Goal: Transaction & Acquisition: Purchase product/service

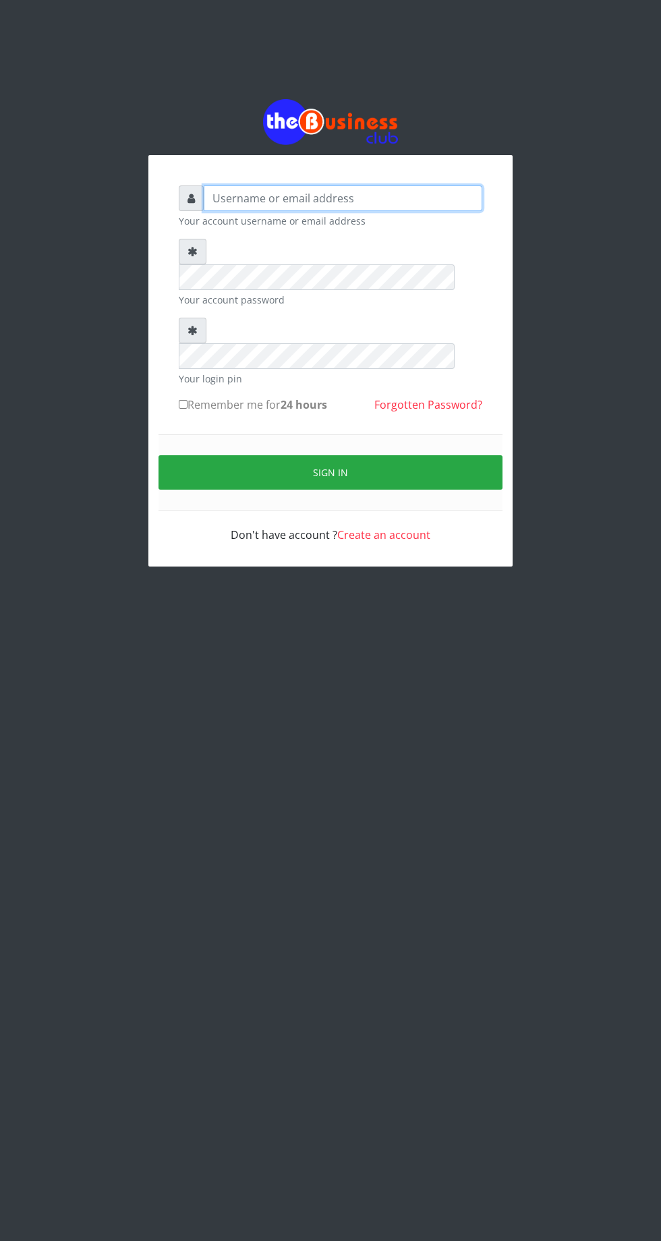
click at [327, 210] on input "text" at bounding box center [343, 199] width 279 height 26
type input "Musluky"
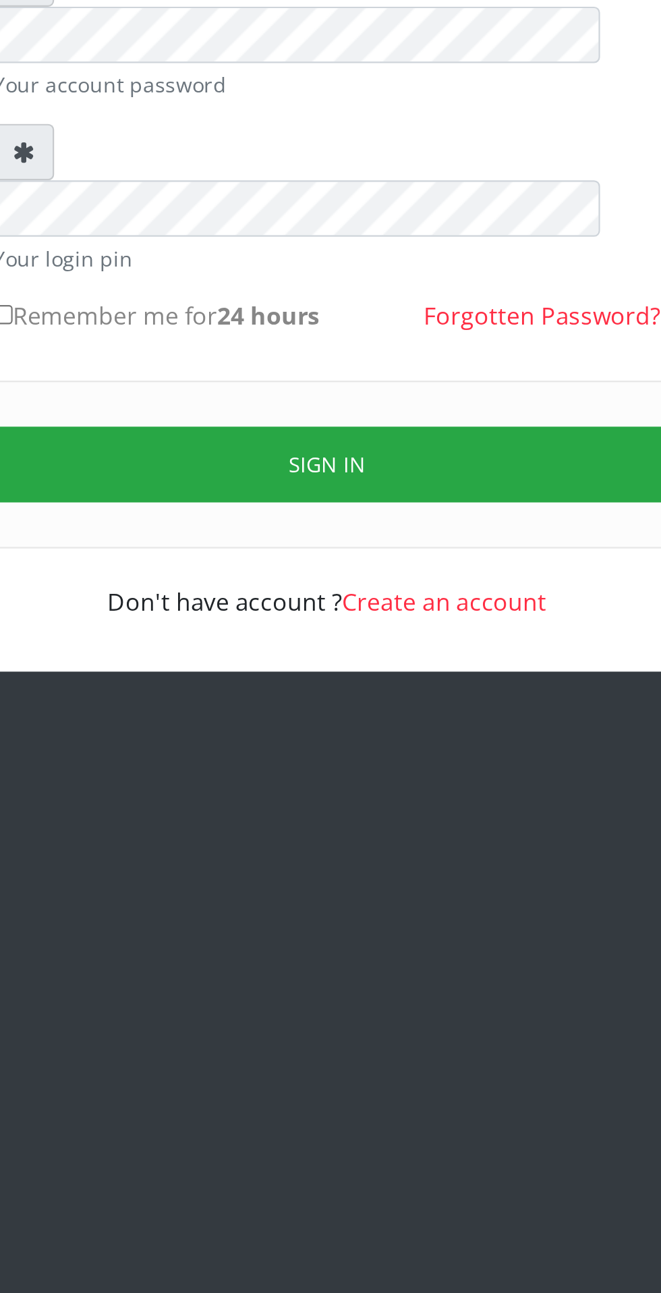
click at [352, 459] on button "Sign in" at bounding box center [331, 476] width 344 height 34
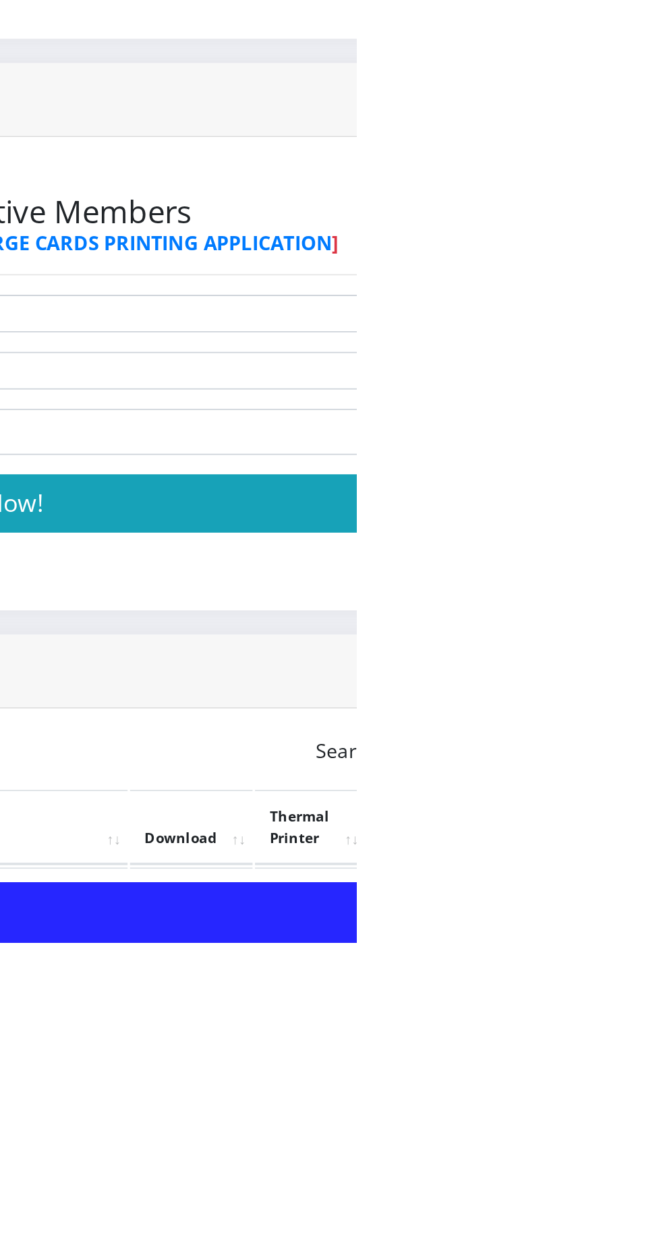
scroll to position [6, 0]
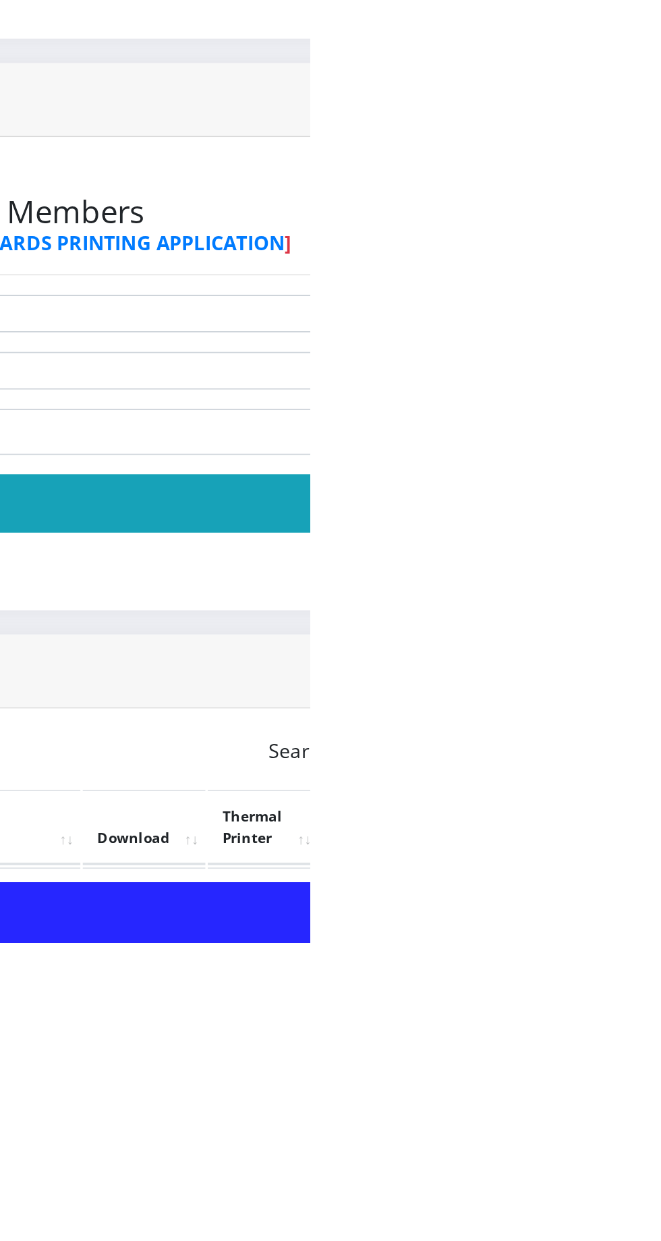
click at [650, 1223] on link "PoS Paper (RawBT)" at bounding box center [632, 1222] width 38 height 25
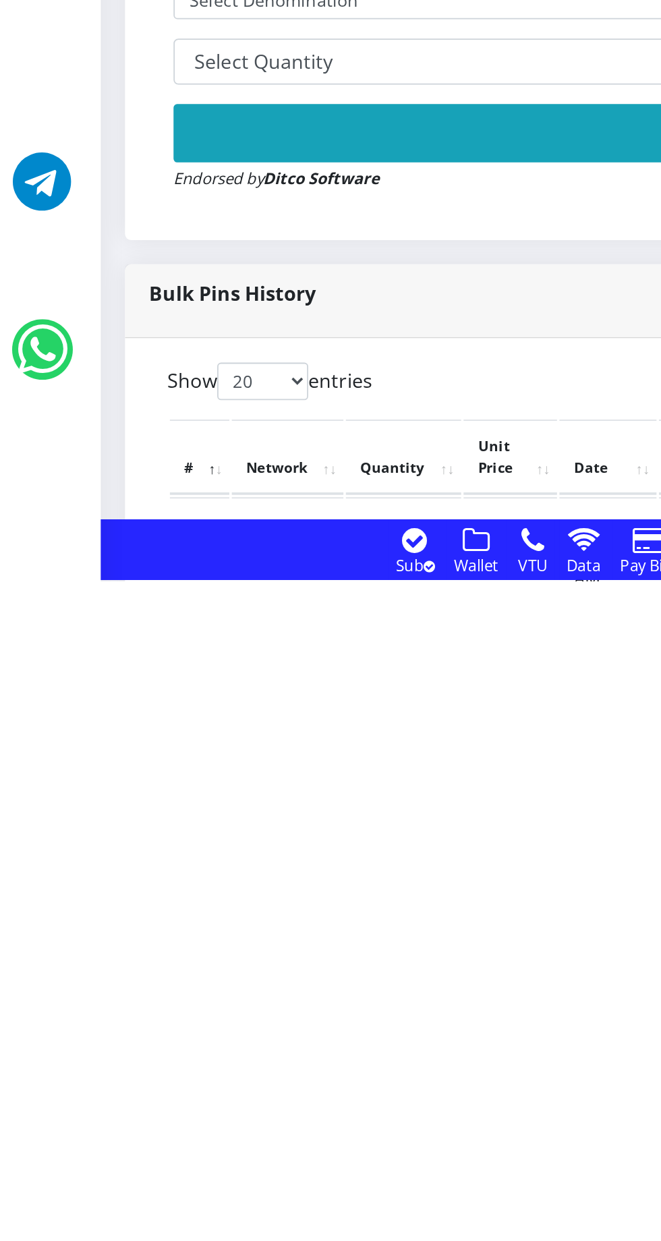
scroll to position [12, 0]
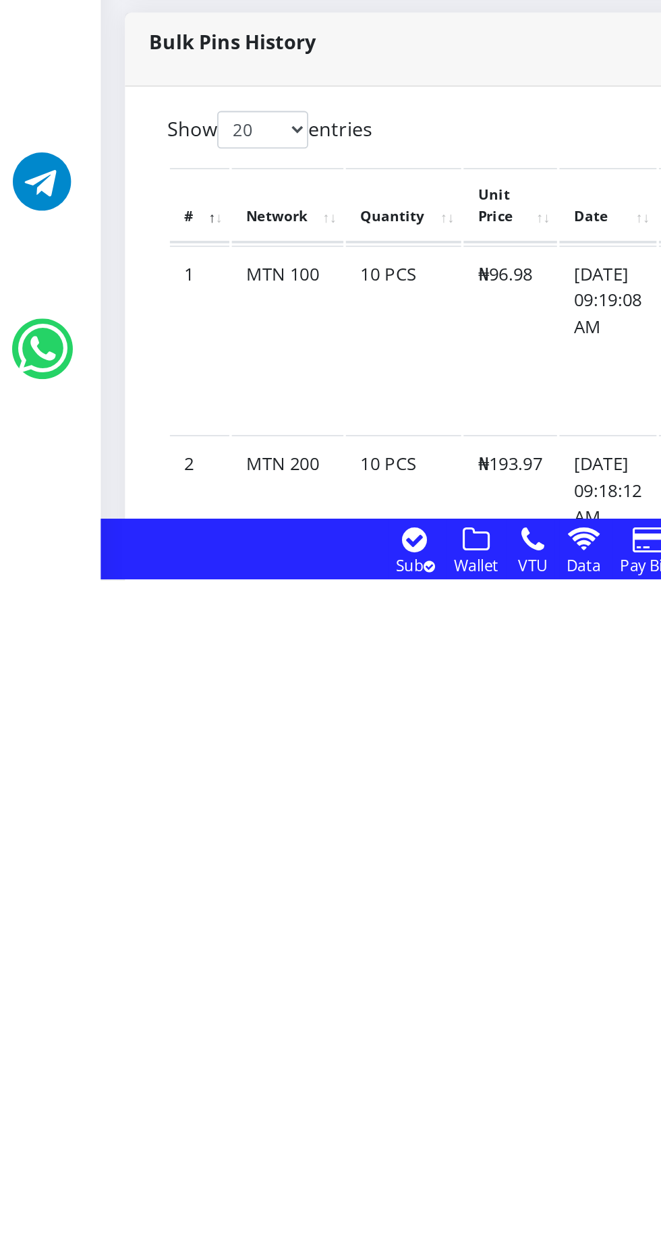
scroll to position [157, 0]
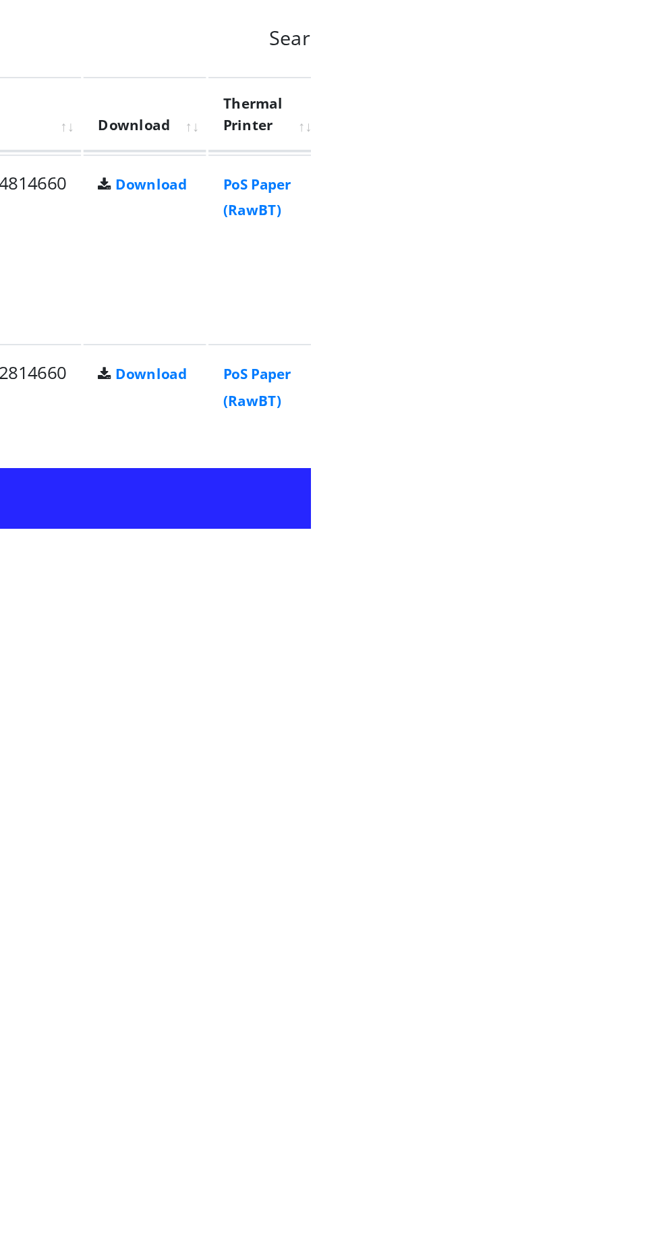
scroll to position [172, 0]
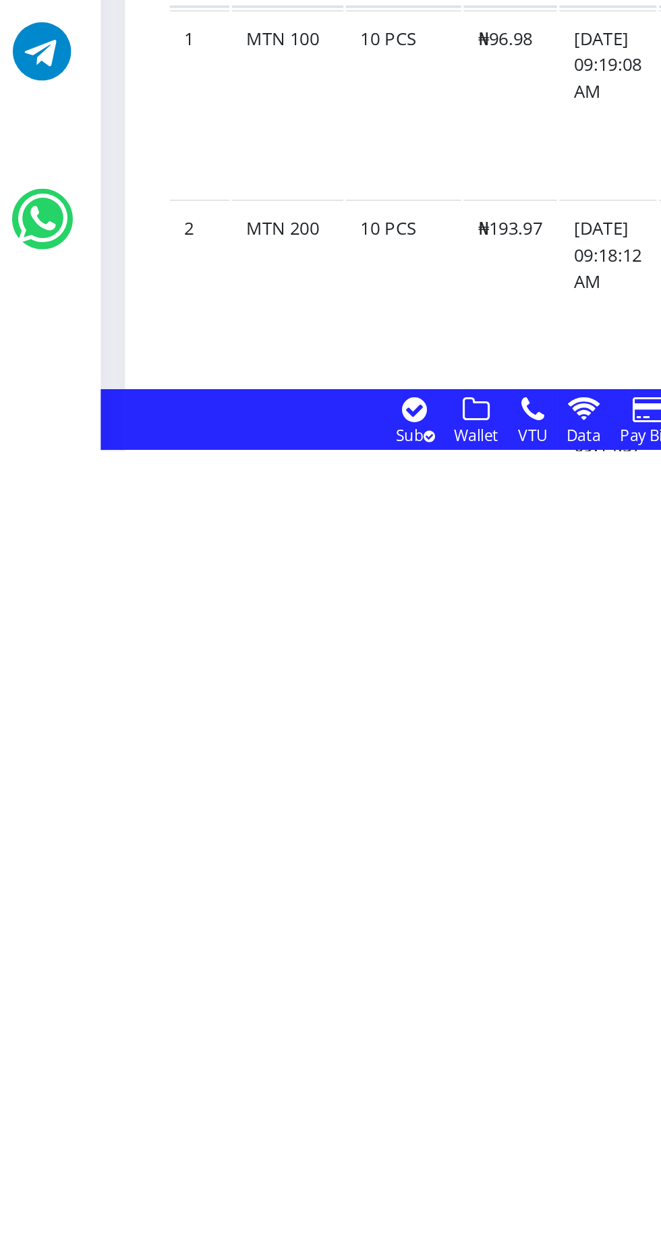
scroll to position [208, 0]
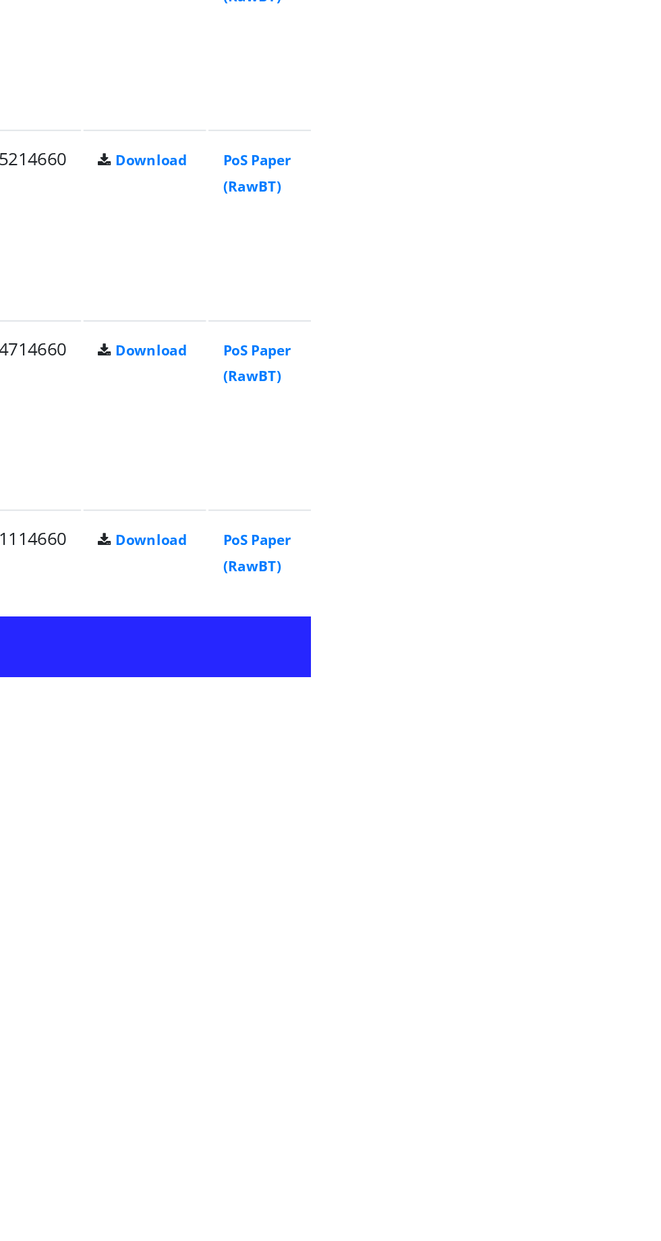
scroll to position [480, 0]
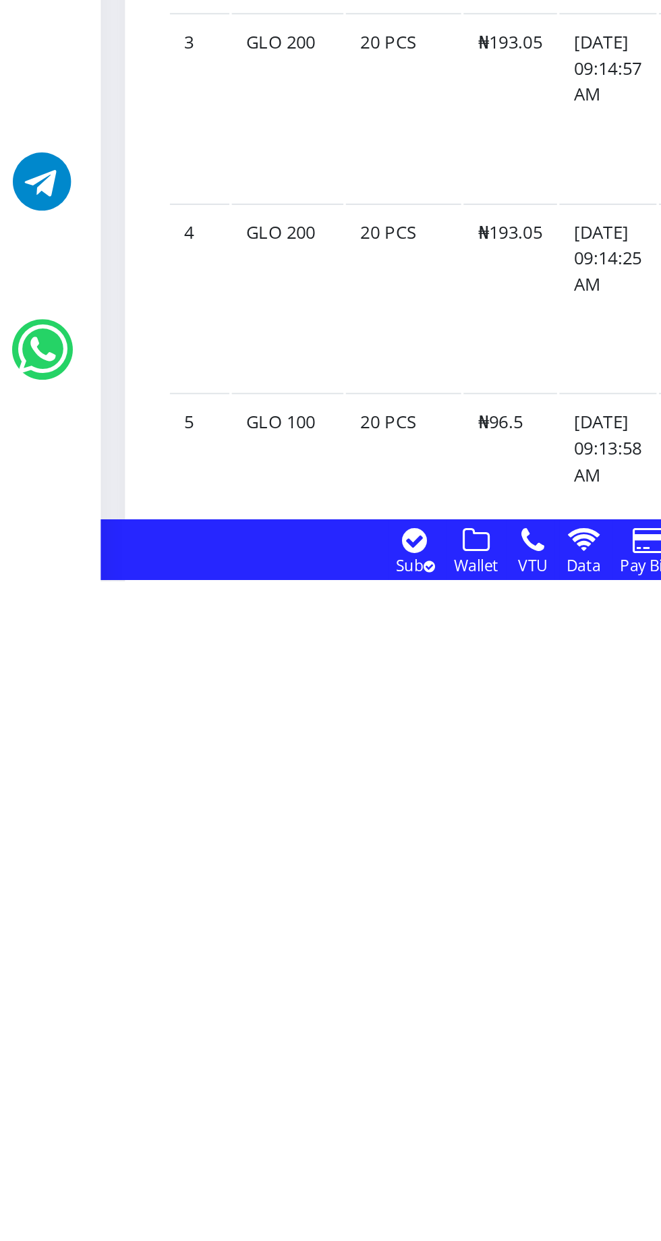
scroll to position [491, 0]
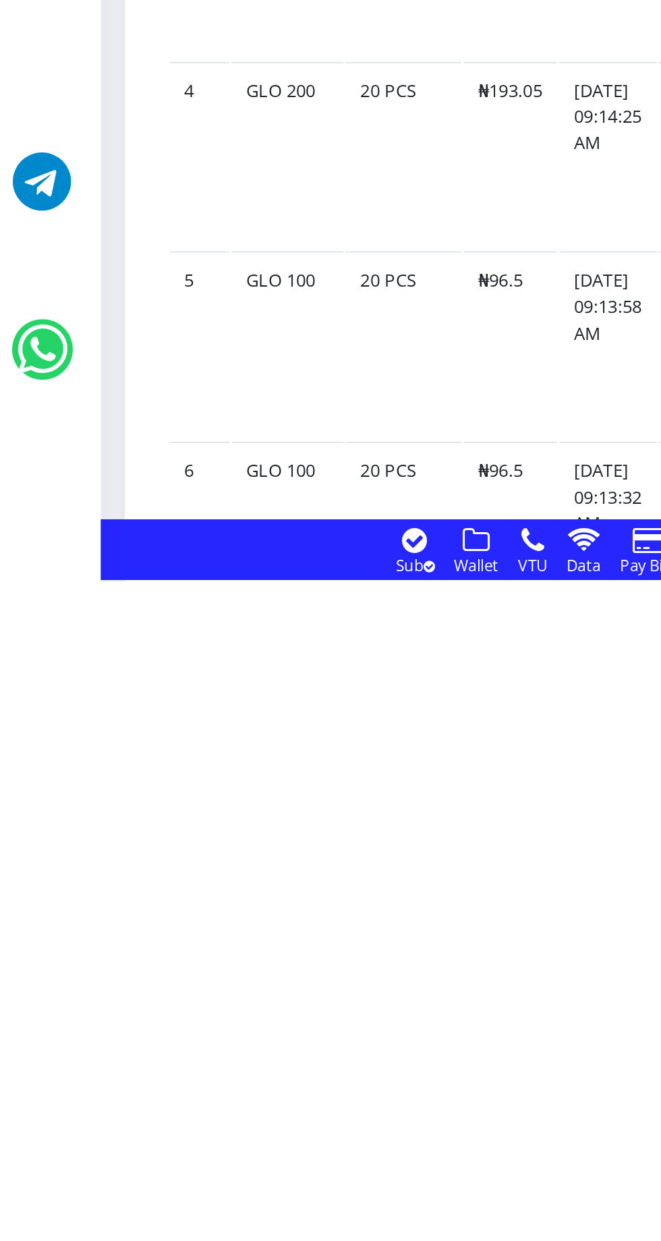
scroll to position [571, 0]
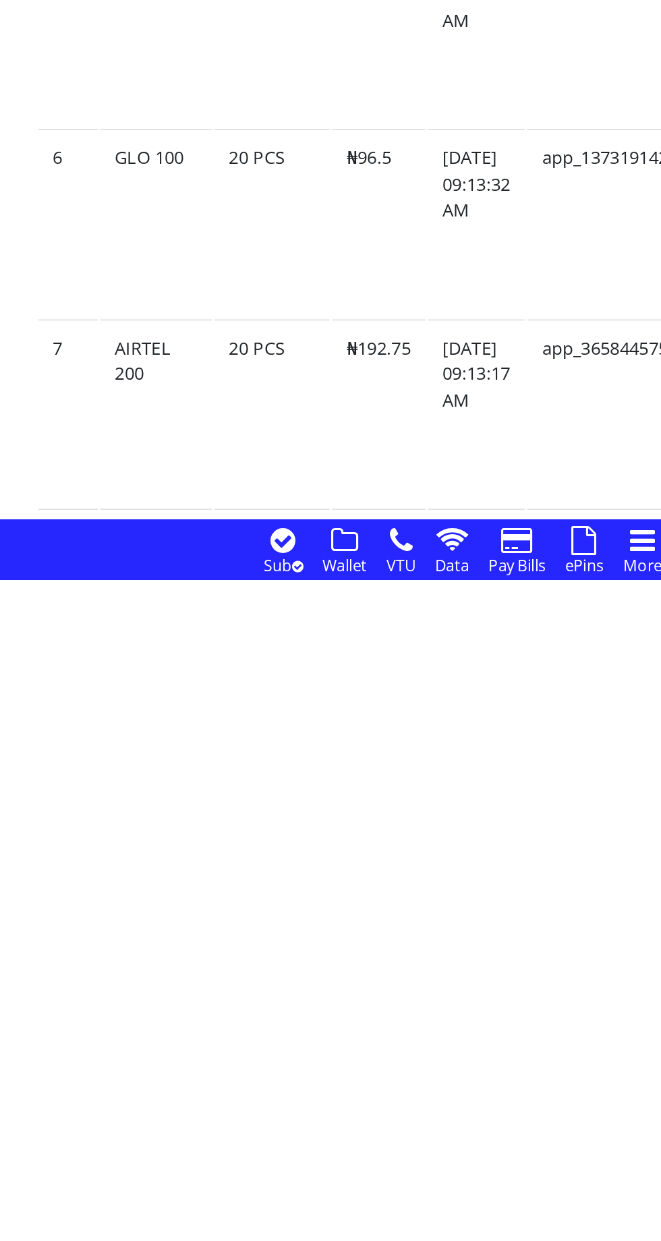
scroll to position [746, 0]
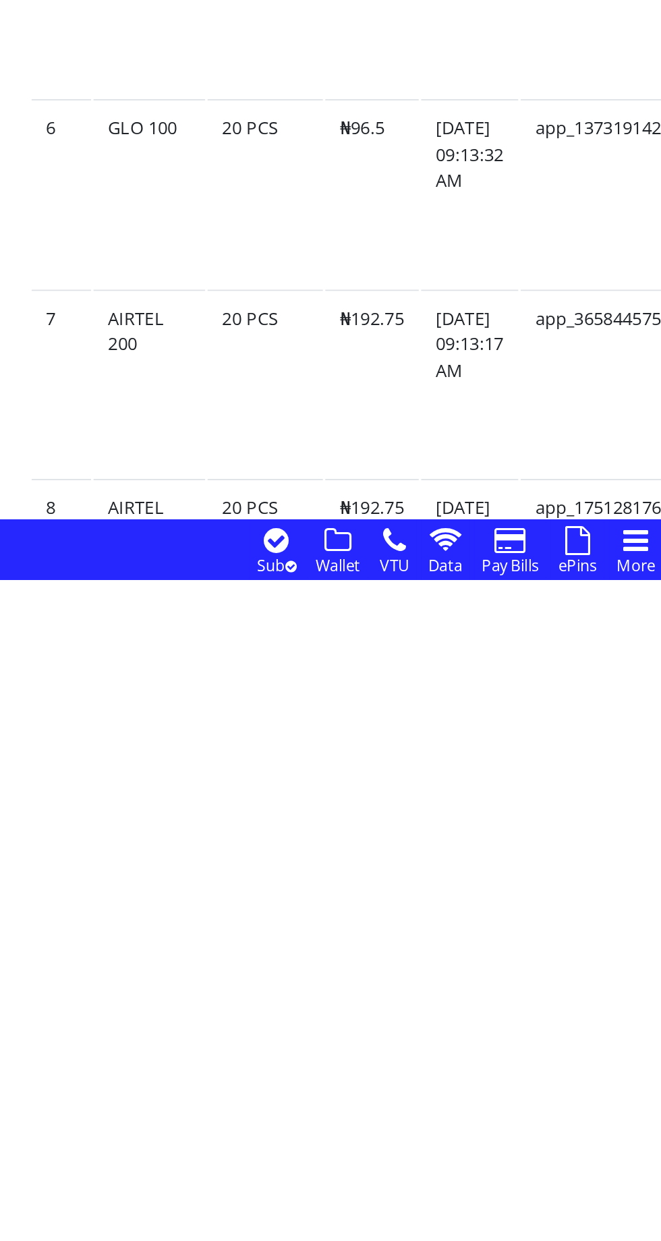
scroll to position [760, 0]
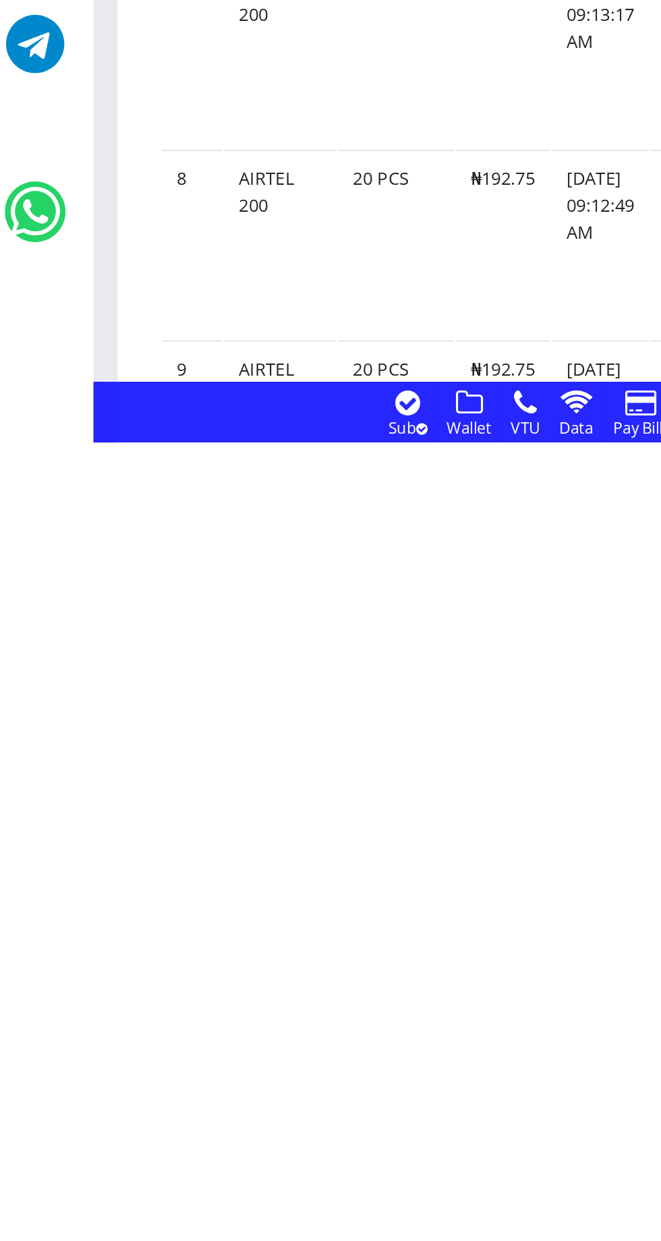
scroll to position [867, 0]
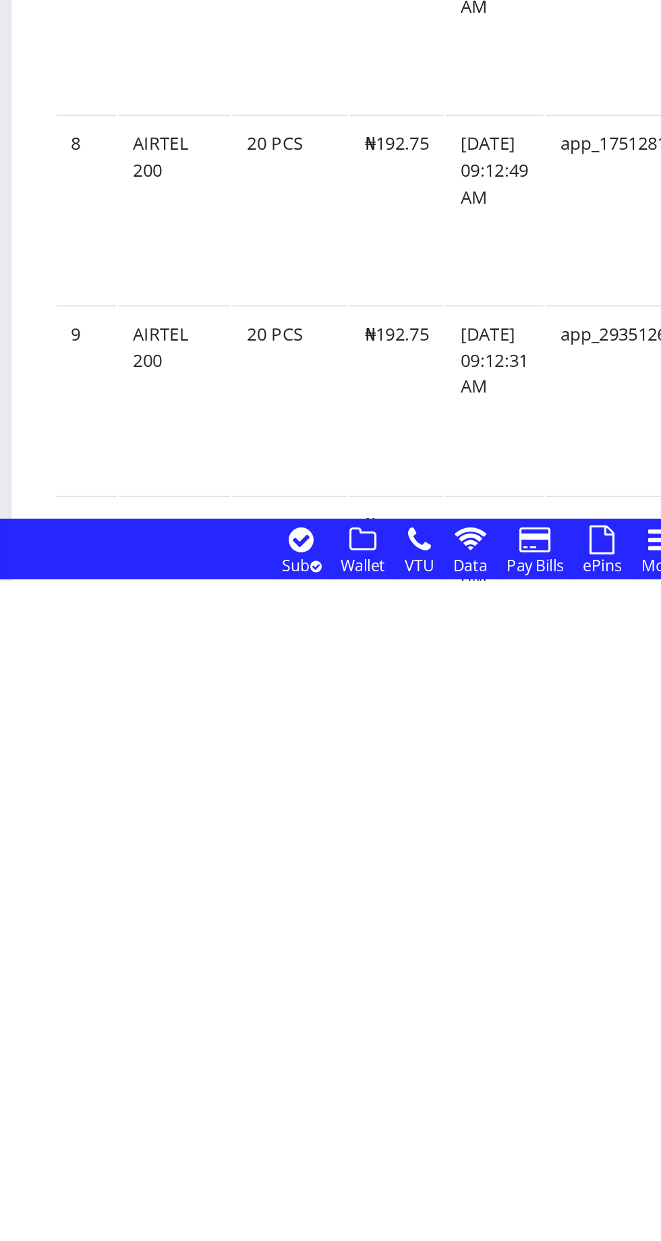
scroll to position [962, 0]
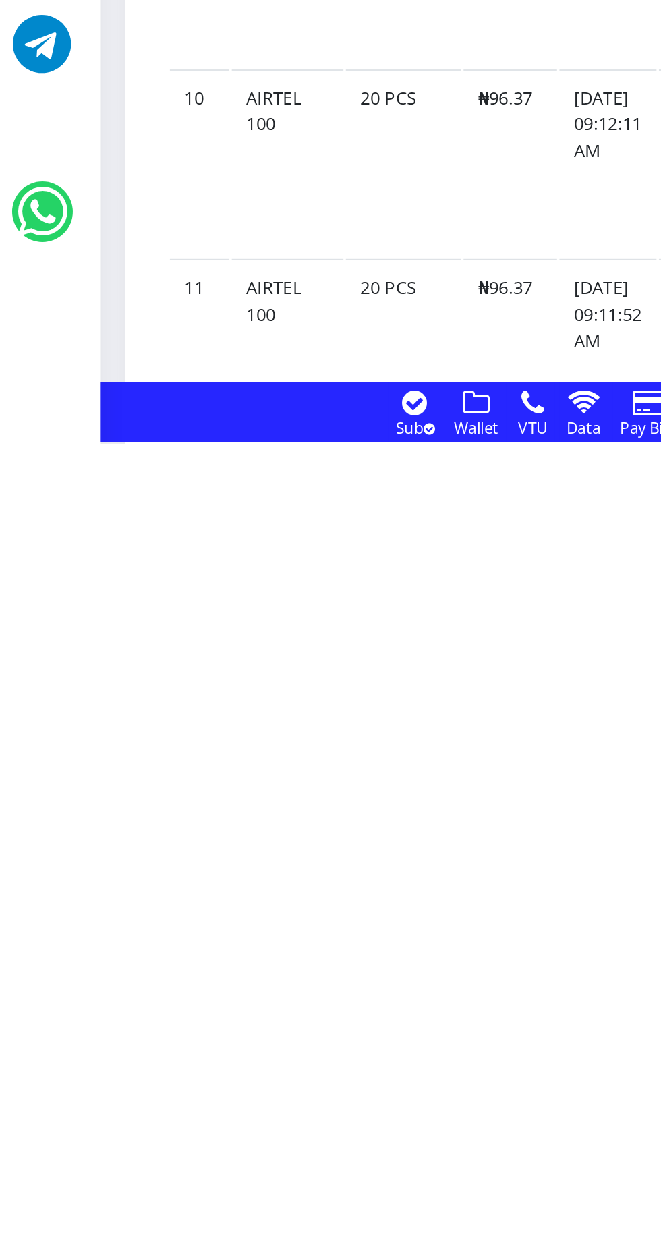
scroll to position [1125, 0]
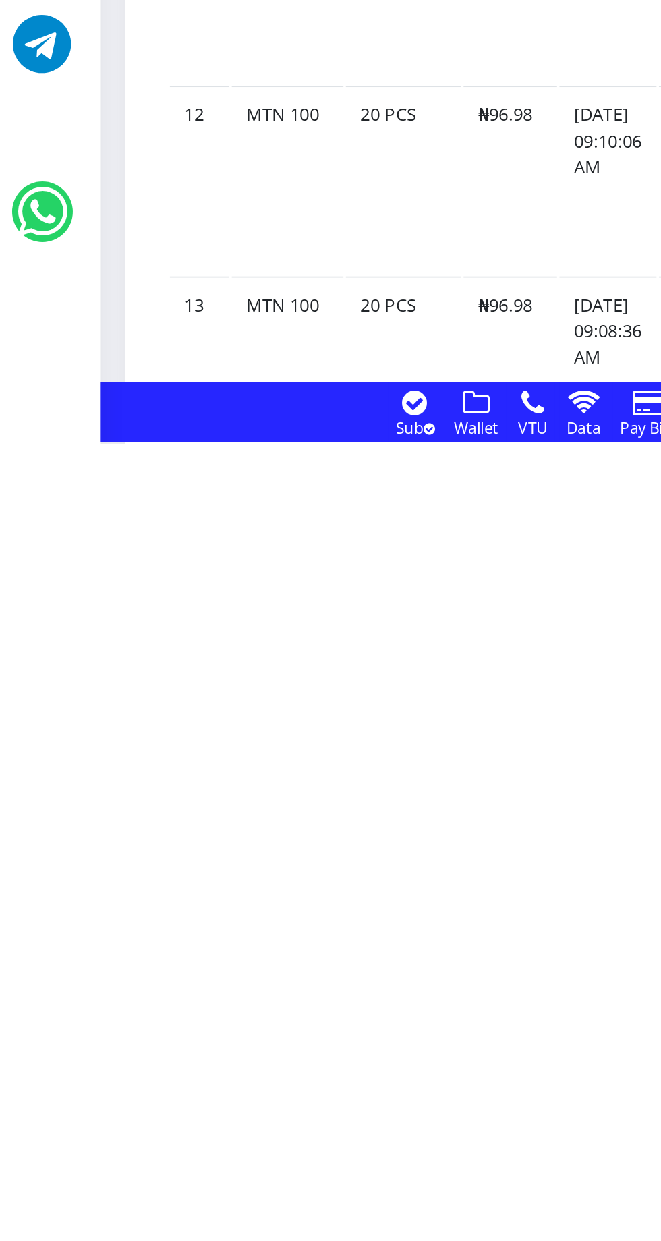
scroll to position [1330, 0]
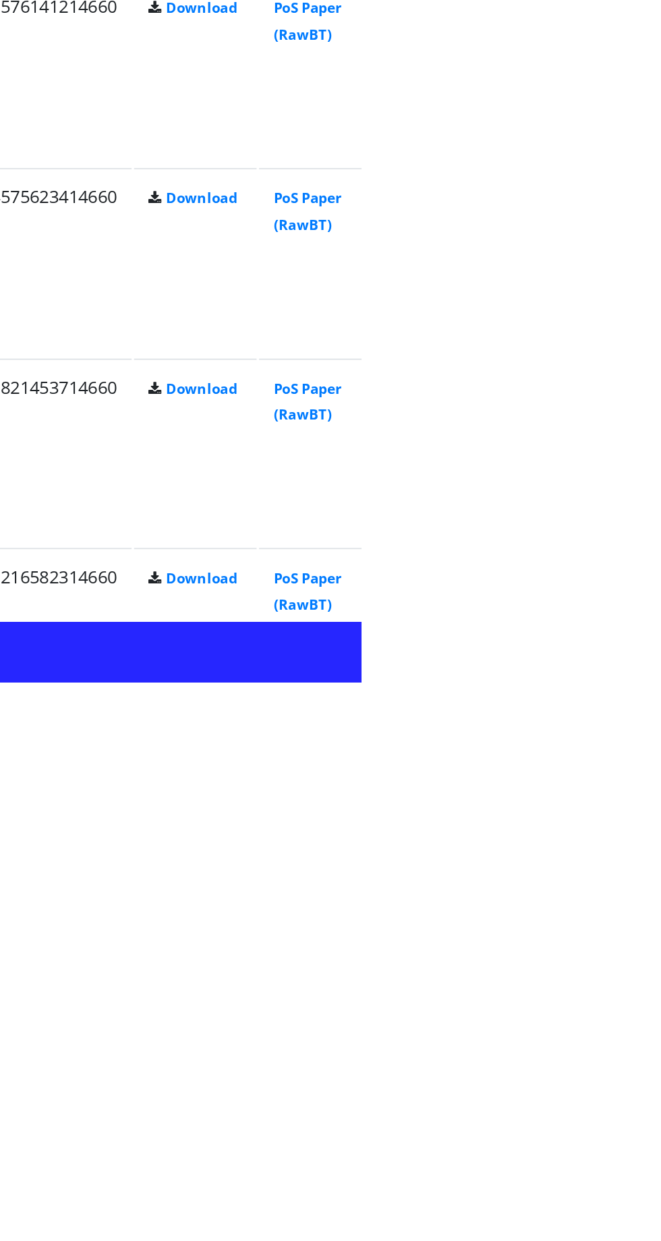
scroll to position [1413, 0]
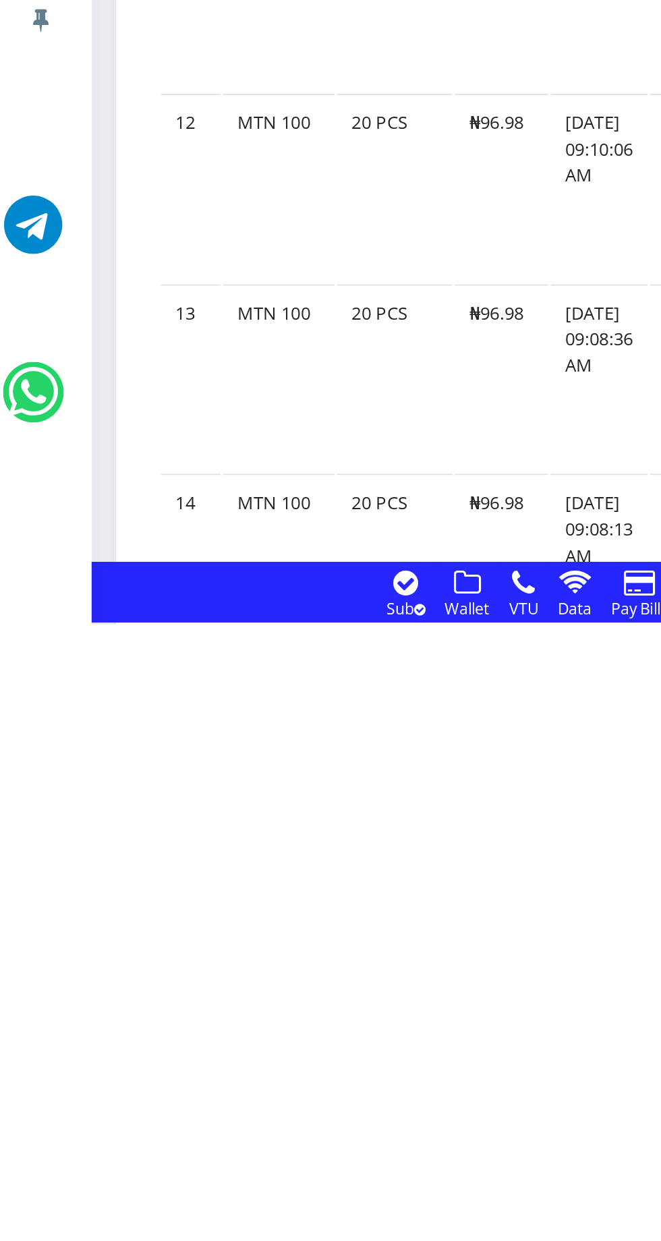
scroll to position [1422, 0]
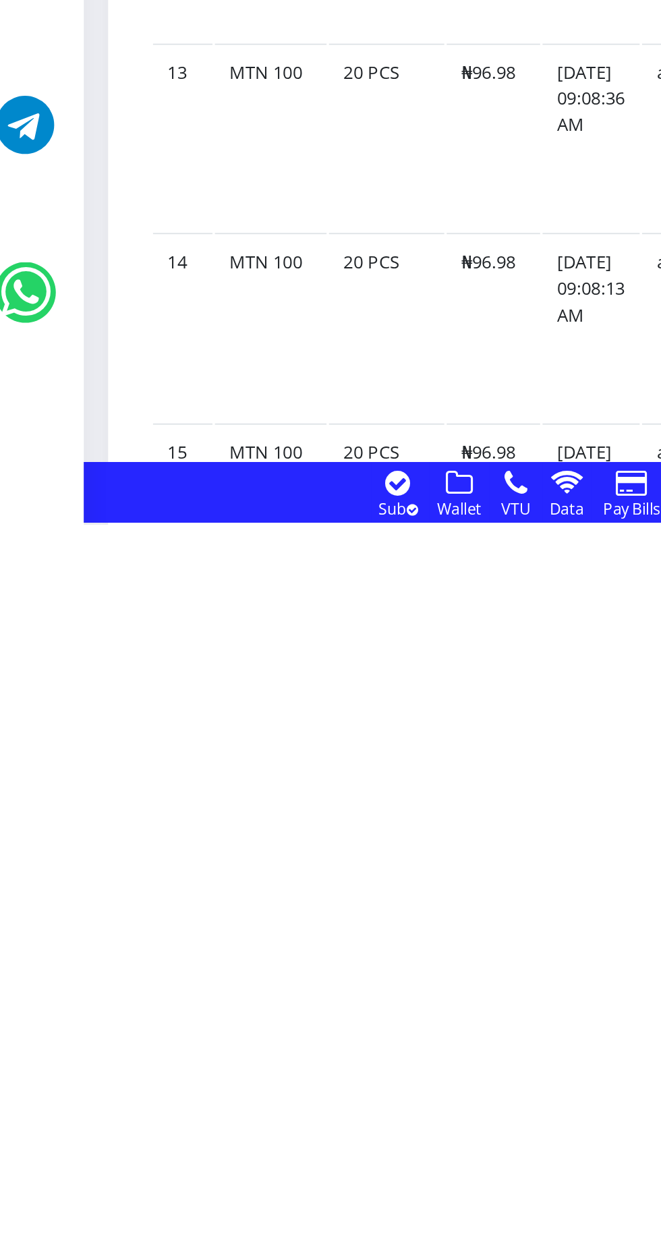
scroll to position [1505, 0]
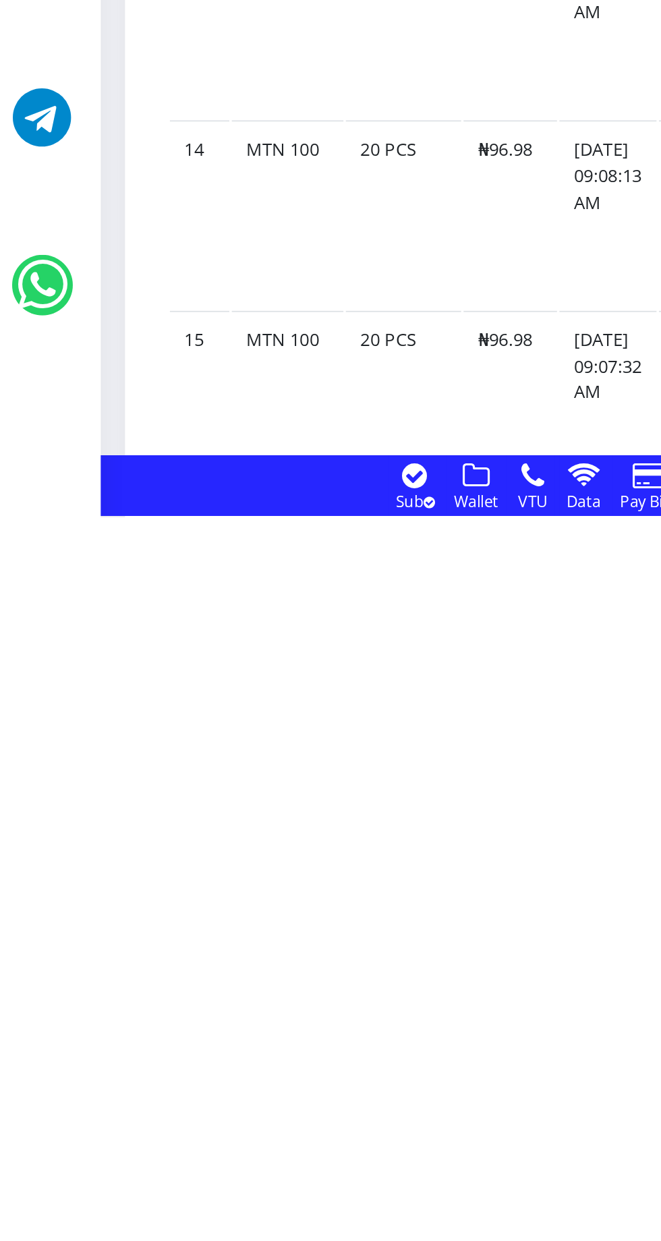
scroll to position [1559, 0]
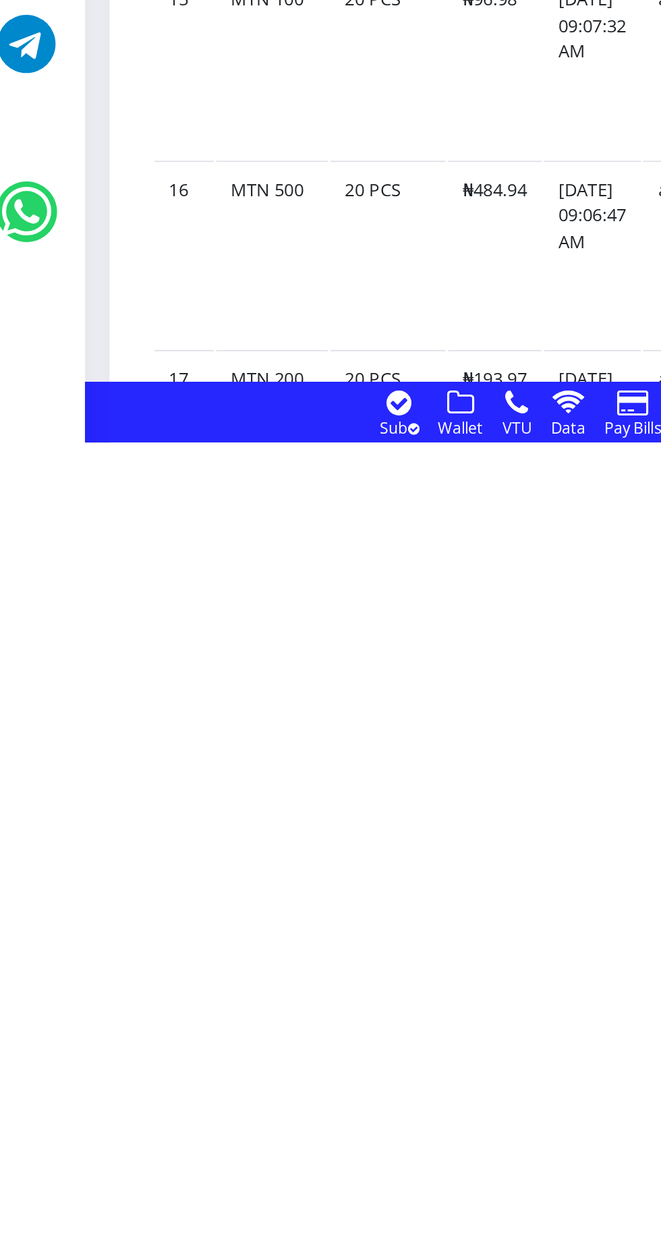
scroll to position [1714, 0]
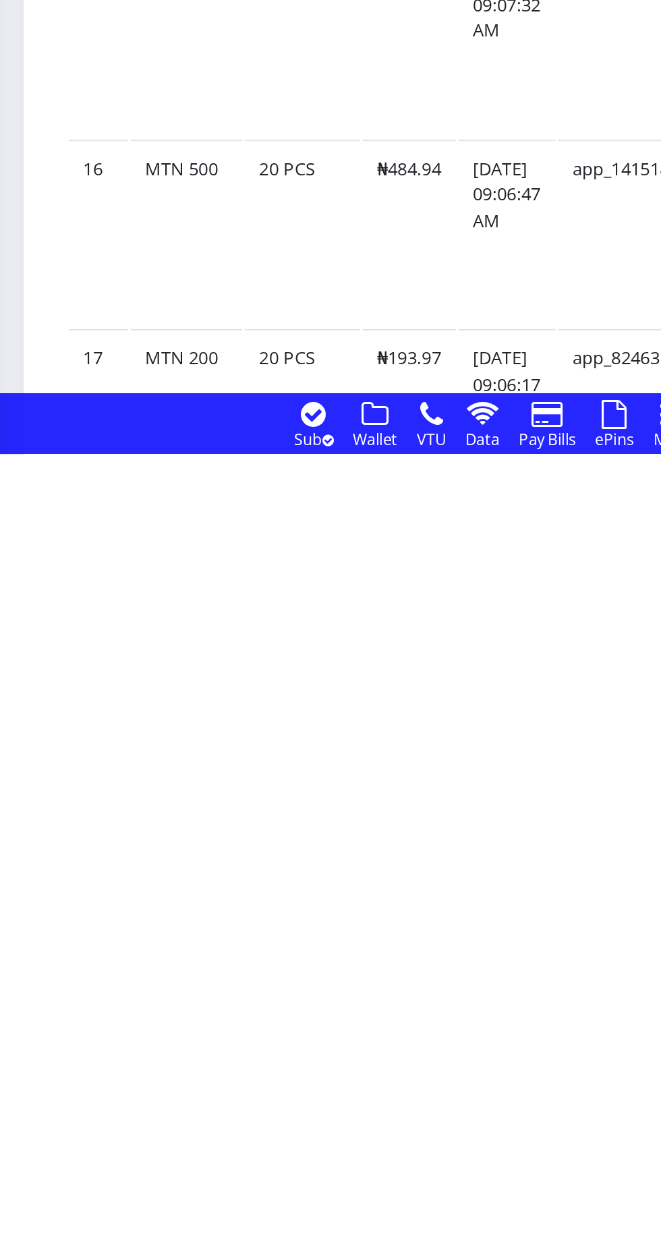
scroll to position [1727, 0]
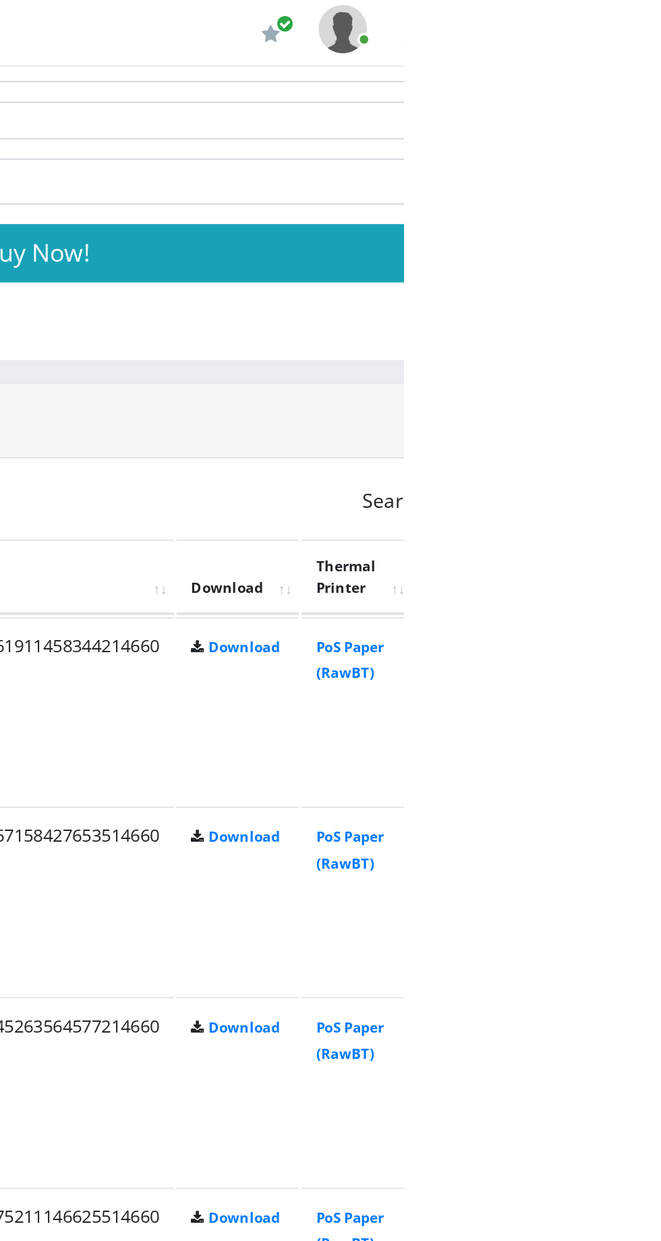
scroll to position [862, 0]
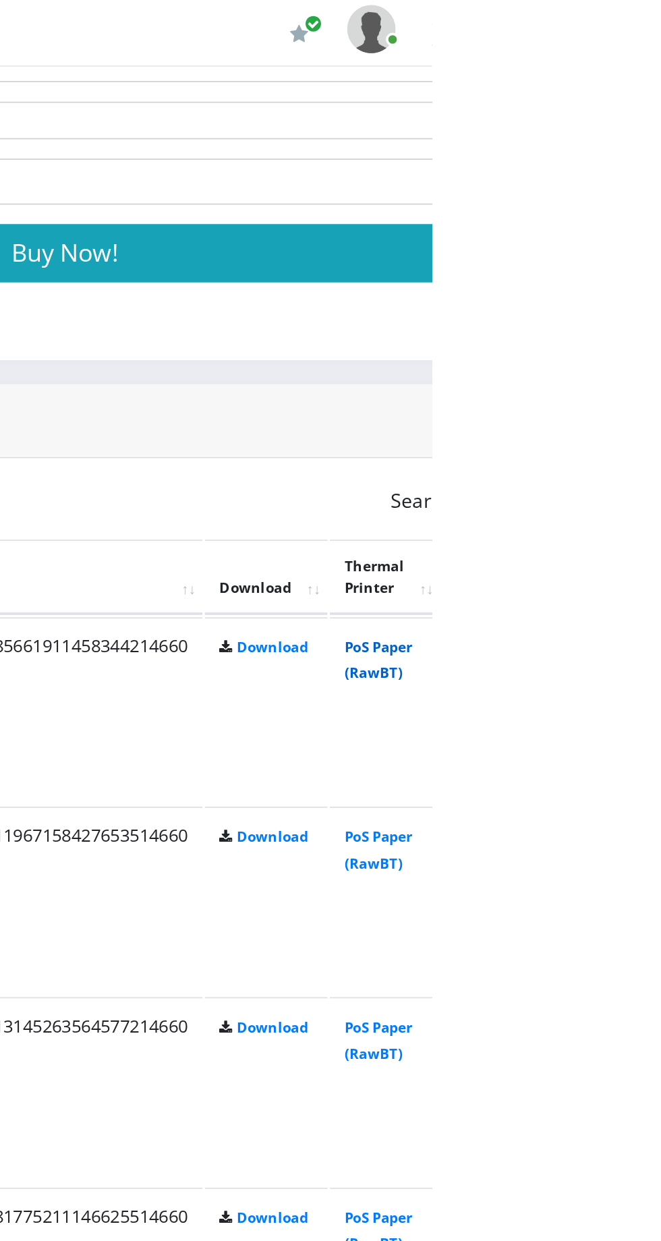
click at [650, 362] on link "PoS Paper (RawBT)" at bounding box center [632, 367] width 38 height 25
click at [650, 469] on link "PoS Paper (RawBT)" at bounding box center [632, 472] width 38 height 25
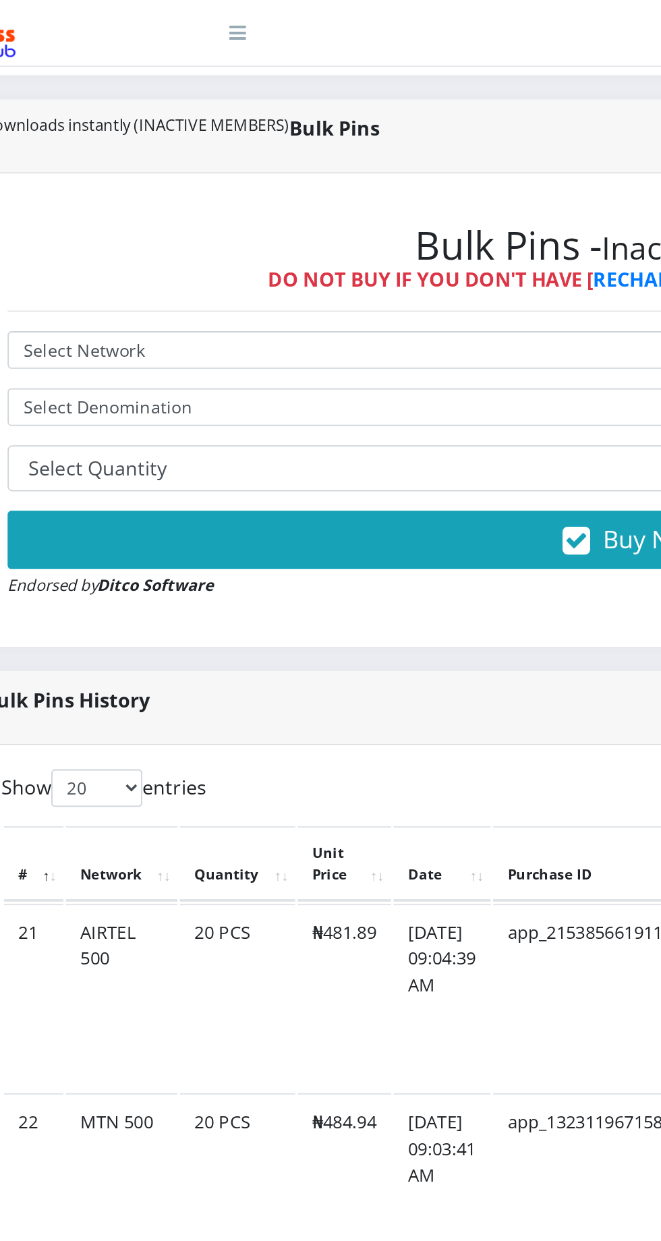
scroll to position [696, 0]
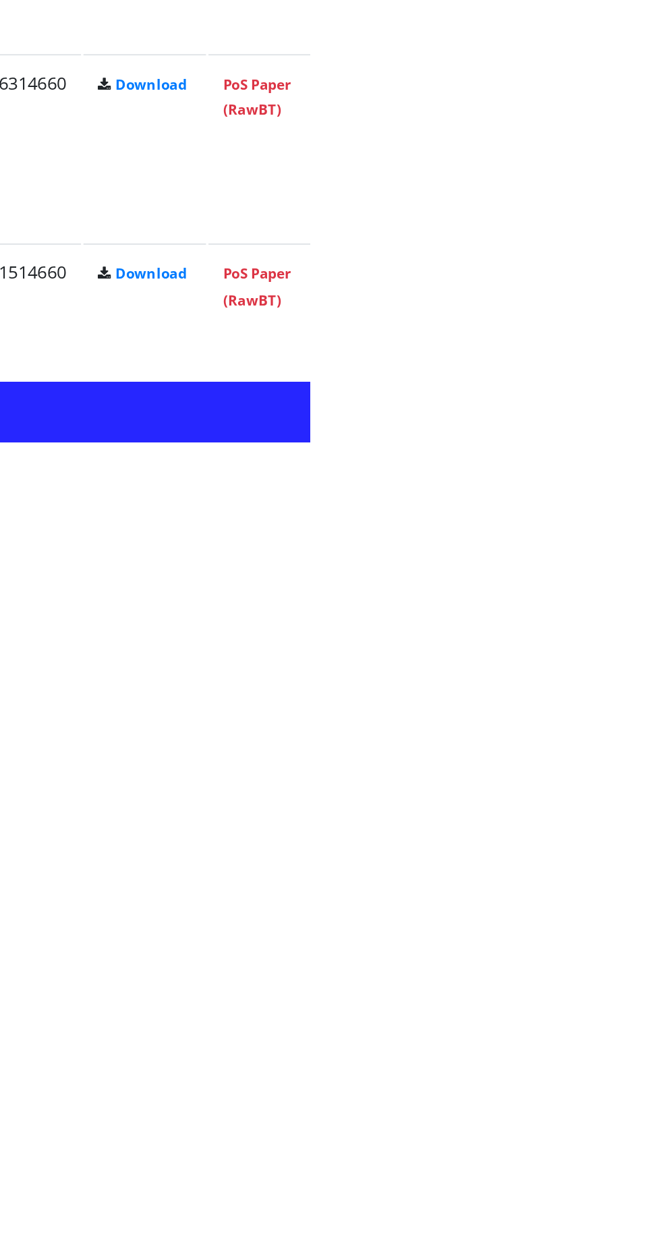
scroll to position [1766, 0]
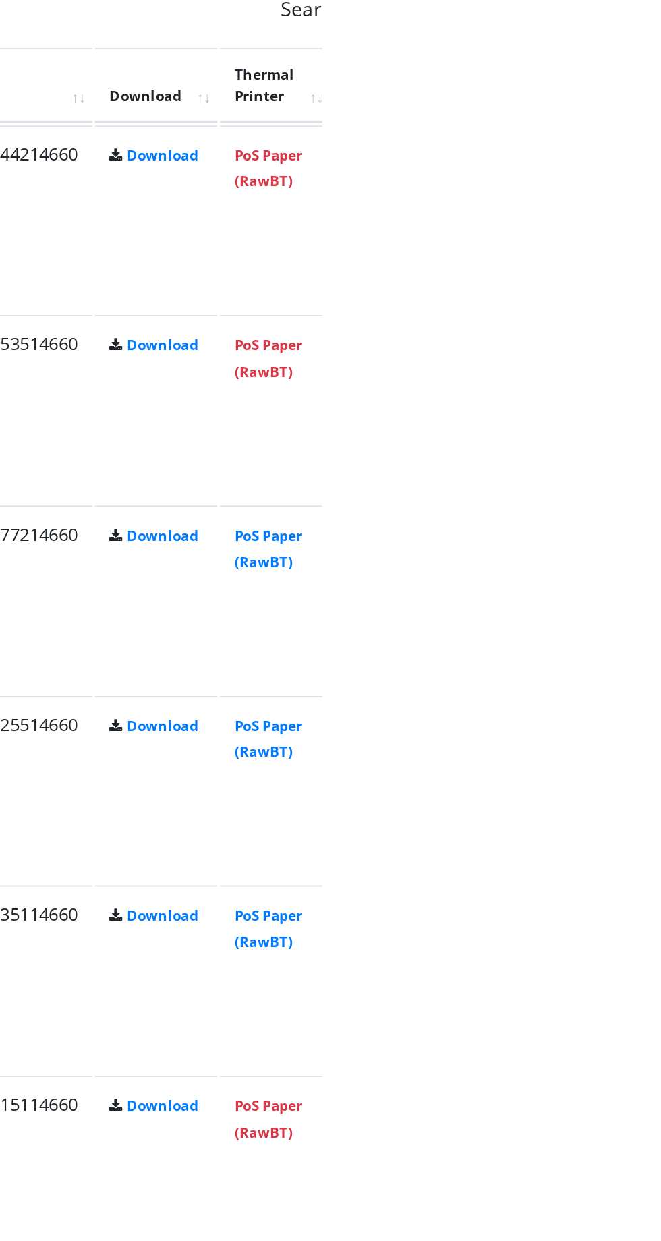
scroll to position [948, 0]
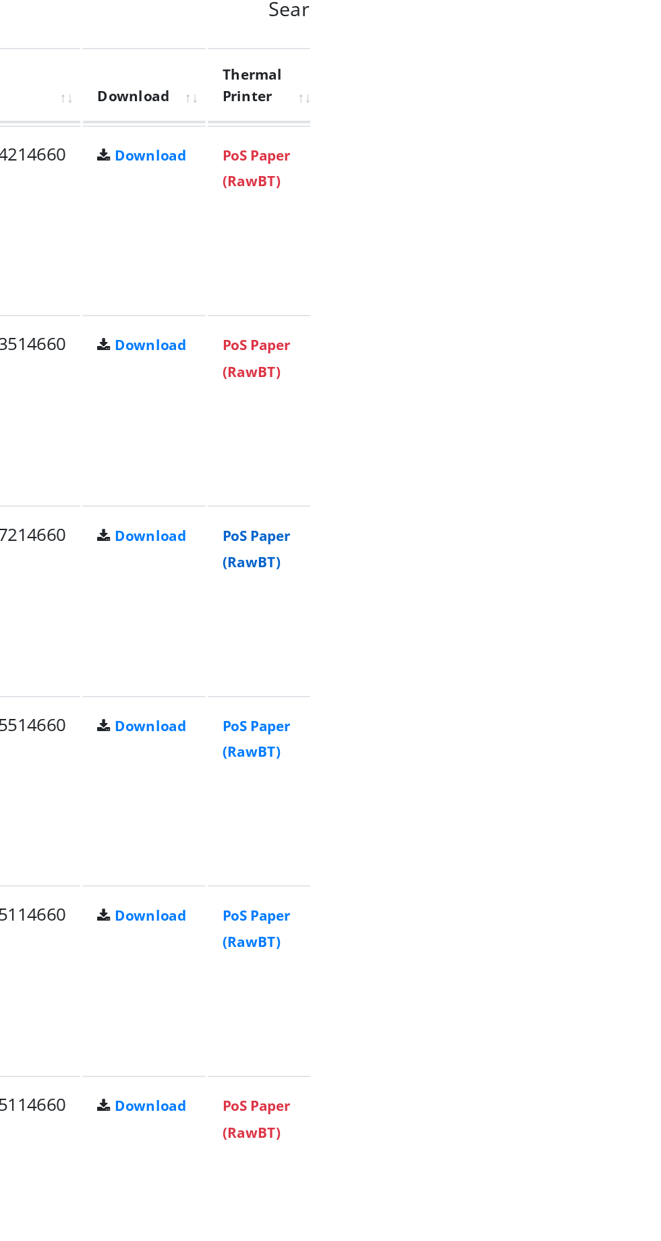
click at [650, 488] on link "PoS Paper (RawBT)" at bounding box center [632, 492] width 38 height 25
click at [650, 596] on link "PoS Paper (RawBT)" at bounding box center [632, 598] width 38 height 25
click at [650, 699] on link "PoS Paper (RawBT)" at bounding box center [632, 703] width 38 height 25
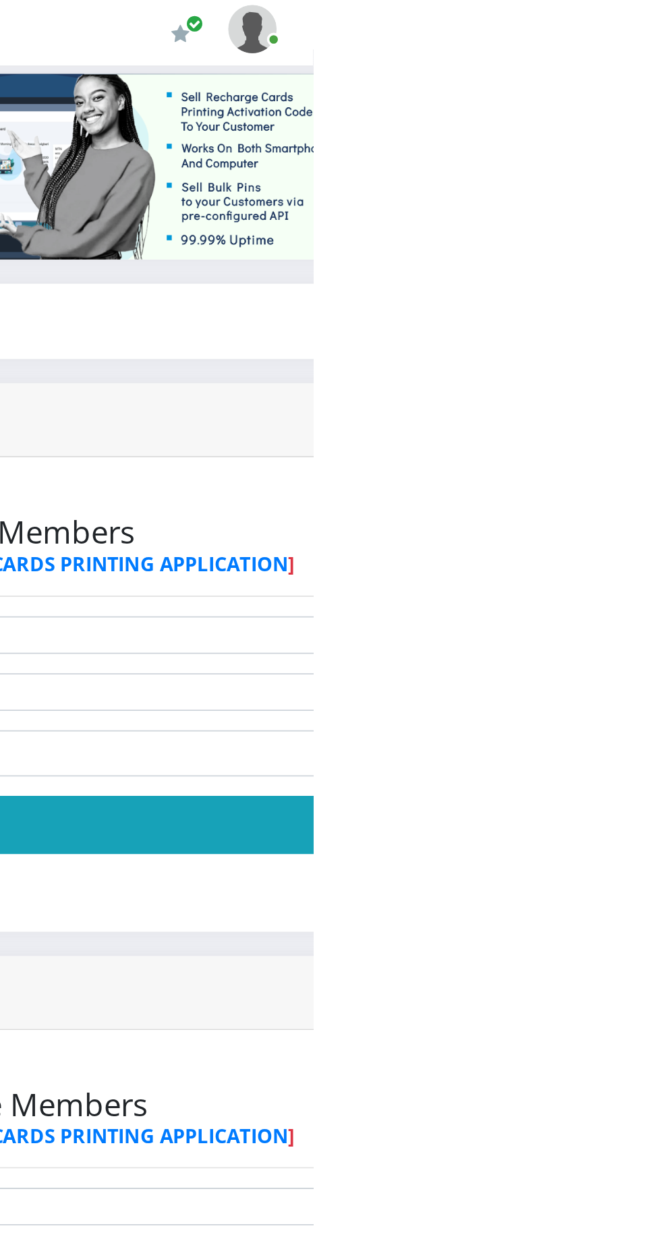
scroll to position [0, 0]
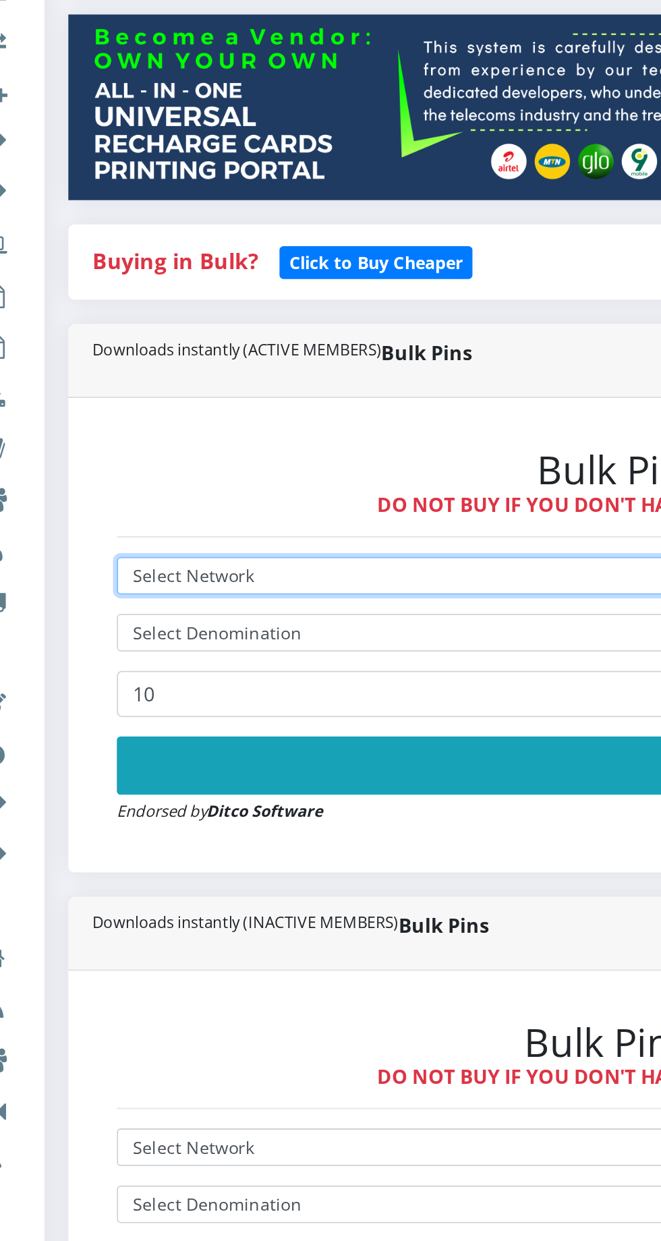
click at [189, 573] on select "Select Network MTN Globacom 9Mobile Airtel" at bounding box center [445, 579] width 699 height 21
select select "Glo"
click at [96, 571] on select "Select Network MTN Globacom 9Mobile Airtel" at bounding box center [445, 579] width 699 height 21
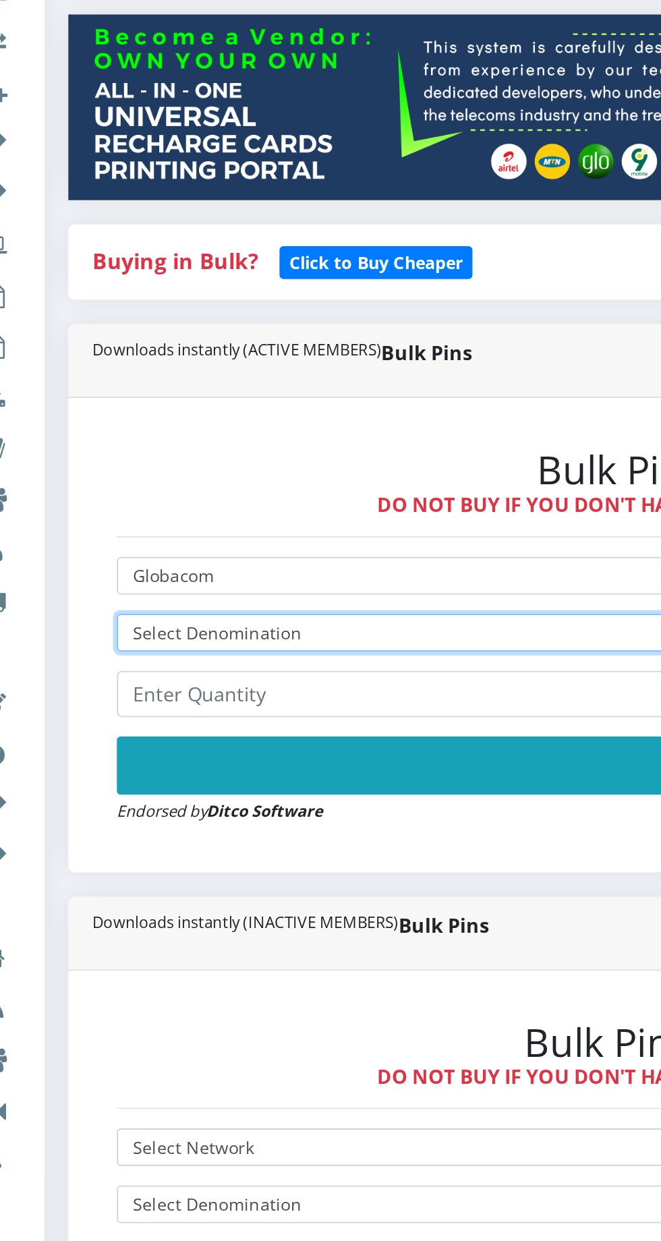
click at [188, 607] on select "Select Denomination Glo NGN100 - ₦96.50 Glo NGN200 - ₦193.00 Glo NGN500 - ₦482.…" at bounding box center [445, 610] width 699 height 21
select select "482.5-500"
click at [96, 603] on select "Select Denomination Glo NGN100 - ₦96.50 Glo NGN200 - ₦193.00 Glo NGN500 - ₦482.…" at bounding box center [445, 610] width 699 height 21
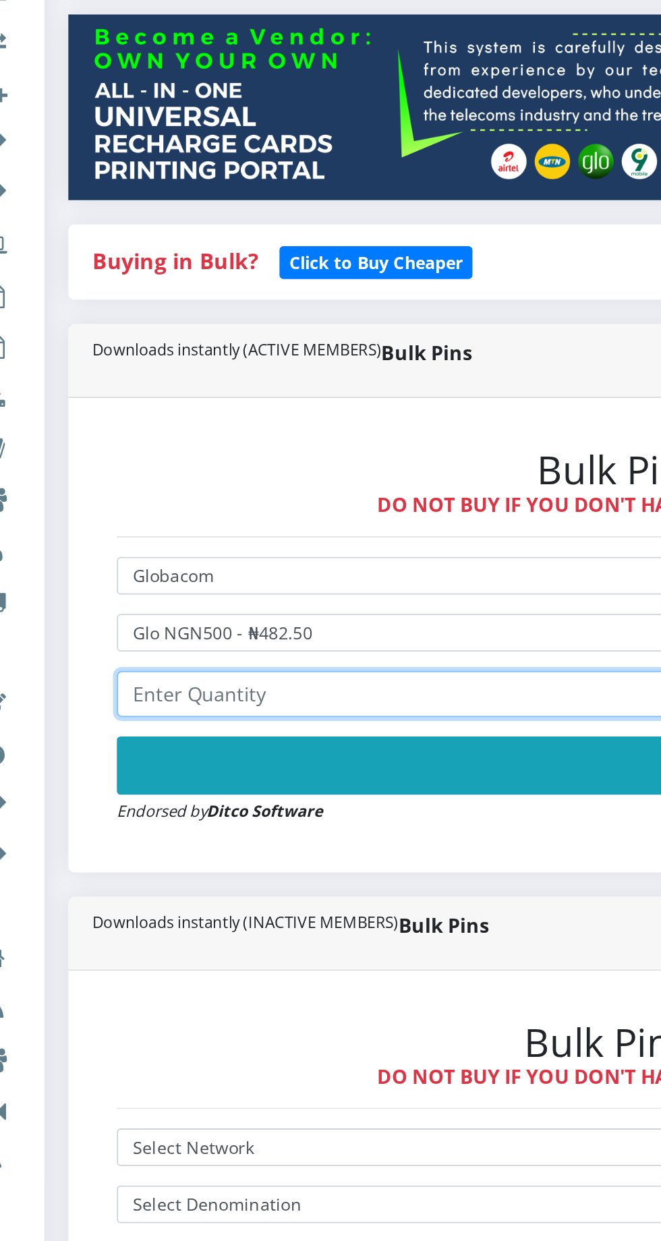
click at [173, 643] on input "number" at bounding box center [445, 645] width 699 height 26
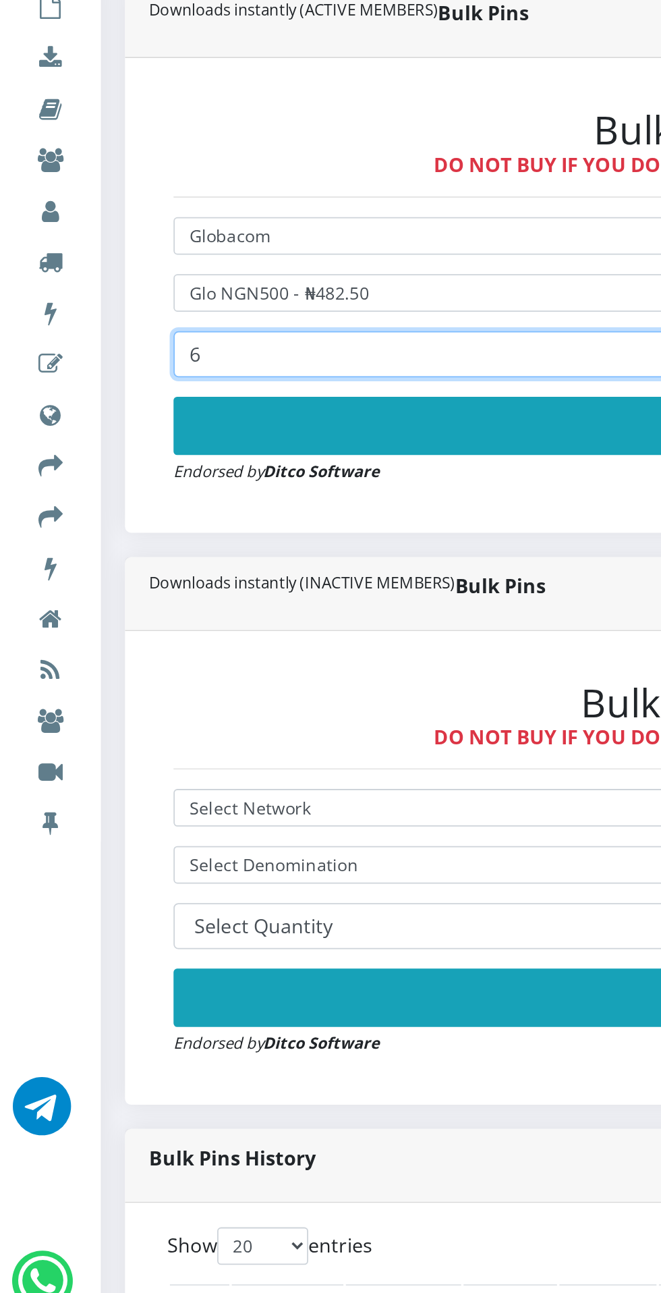
type input "6"
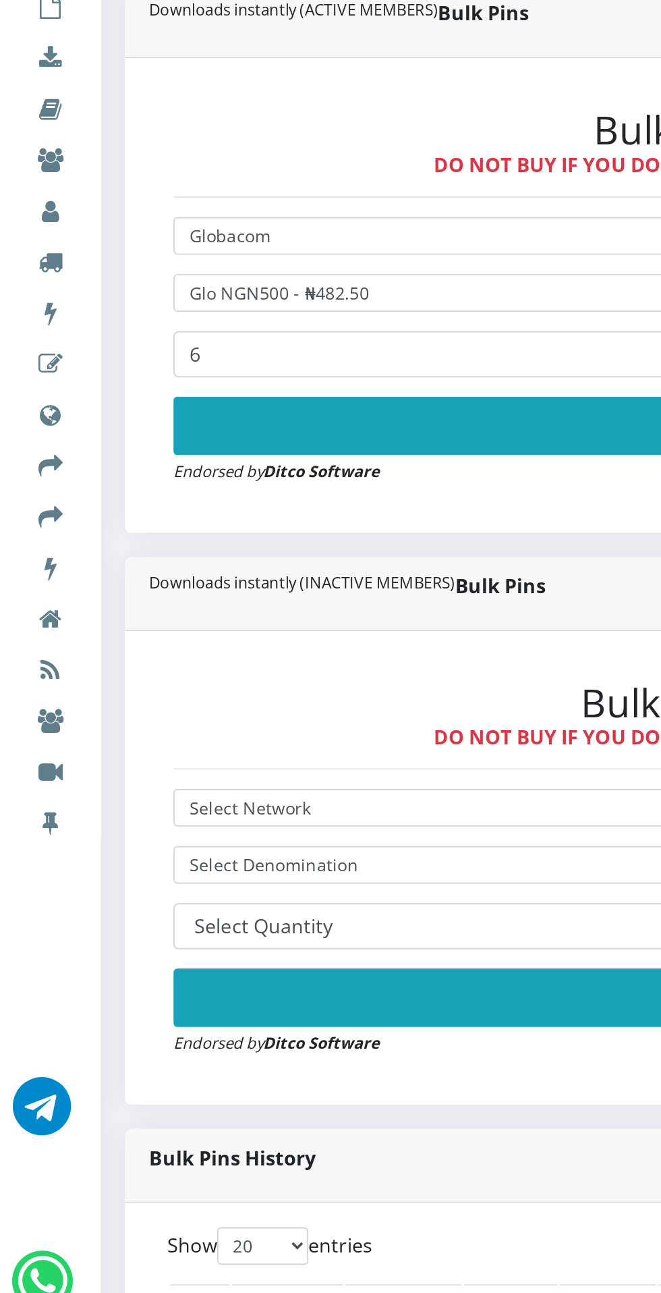
click at [291, 675] on button "Buy Now!" at bounding box center [445, 685] width 699 height 32
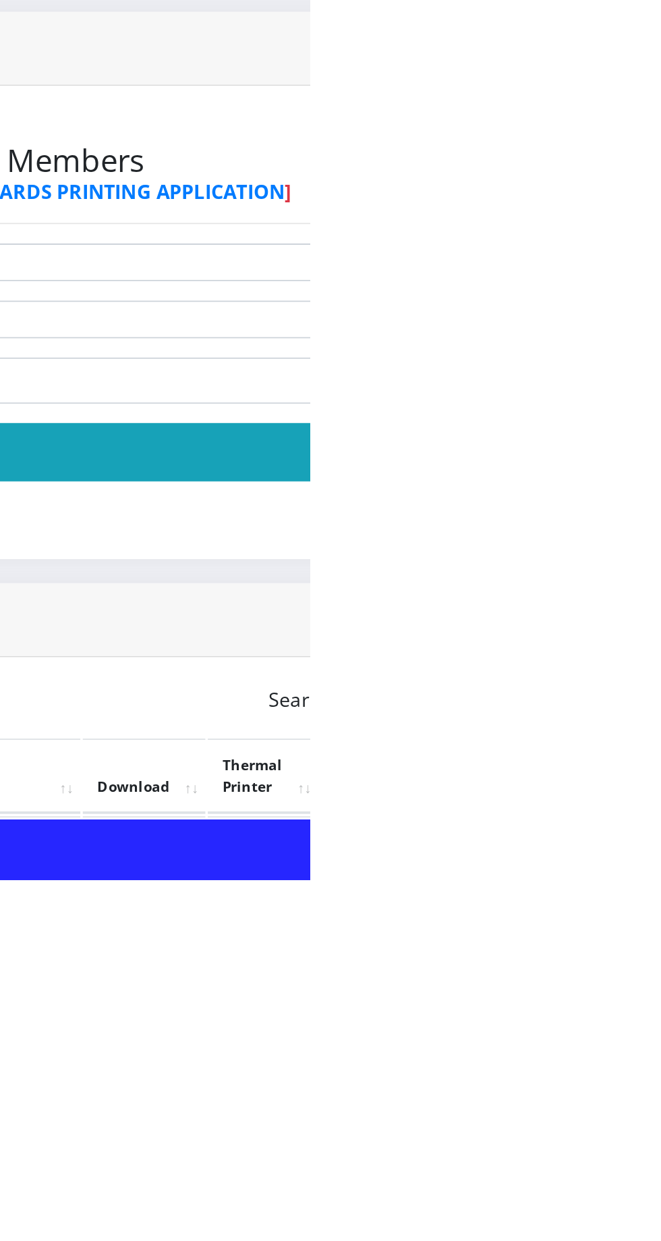
click at [650, 1225] on link "PoS Paper (RawBT)" at bounding box center [632, 1228] width 38 height 25
